Goal: Task Accomplishment & Management: Use online tool/utility

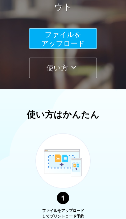
scroll to position [70, 0]
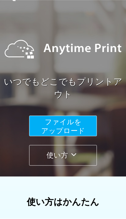
click at [64, 123] on span "ファイルを ​​アップロード" at bounding box center [63, 126] width 44 height 17
click at [47, 128] on span "ファイルを ​​アップロード" at bounding box center [63, 126] width 44 height 17
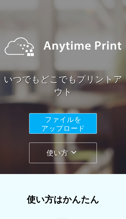
scroll to position [20, 0]
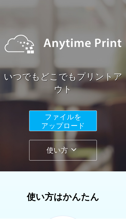
click at [64, 120] on span "ファイルを ​​アップロード" at bounding box center [63, 121] width 44 height 17
click at [50, 123] on span "ファイルを ​​アップロード" at bounding box center [63, 121] width 44 height 17
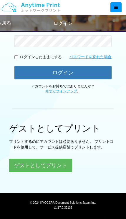
scroll to position [116, 0]
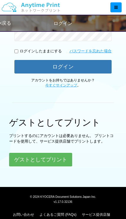
click at [47, 159] on button "ゲストとしてプリント" at bounding box center [40, 160] width 63 height 14
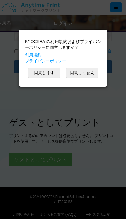
click at [41, 72] on button "同意します" at bounding box center [44, 73] width 32 height 10
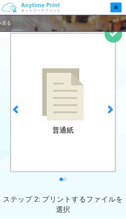
scroll to position [37, 0]
click at [106, 107] on span at bounding box center [109, 109] width 9 height 9
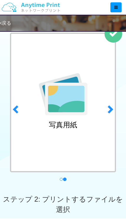
click at [111, 109] on span at bounding box center [109, 109] width 9 height 9
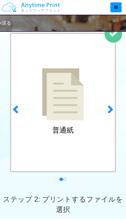
click at [54, 106] on img at bounding box center [63, 94] width 42 height 52
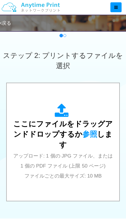
scroll to position [181, 0]
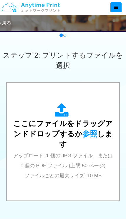
click at [72, 129] on div "ここにファイルをドラッグアンドドロップするか 参照 します アップロード: 1 個の JPG ファイル、または 1 個の PDF ファイル (上限 50 ペー…" at bounding box center [63, 141] width 100 height 77
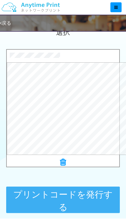
scroll to position [216, 0]
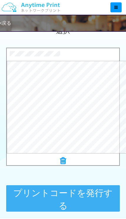
click at [80, 199] on button "プリントコードを発行する" at bounding box center [62, 198] width 113 height 26
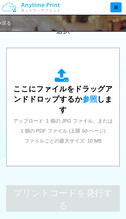
scroll to position [0, 0]
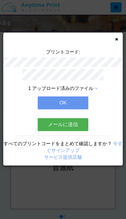
click at [117, 37] on icon at bounding box center [116, 39] width 3 height 4
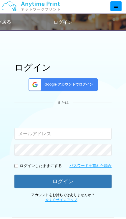
scroll to position [116, 0]
